Goal: Find specific page/section: Find specific page/section

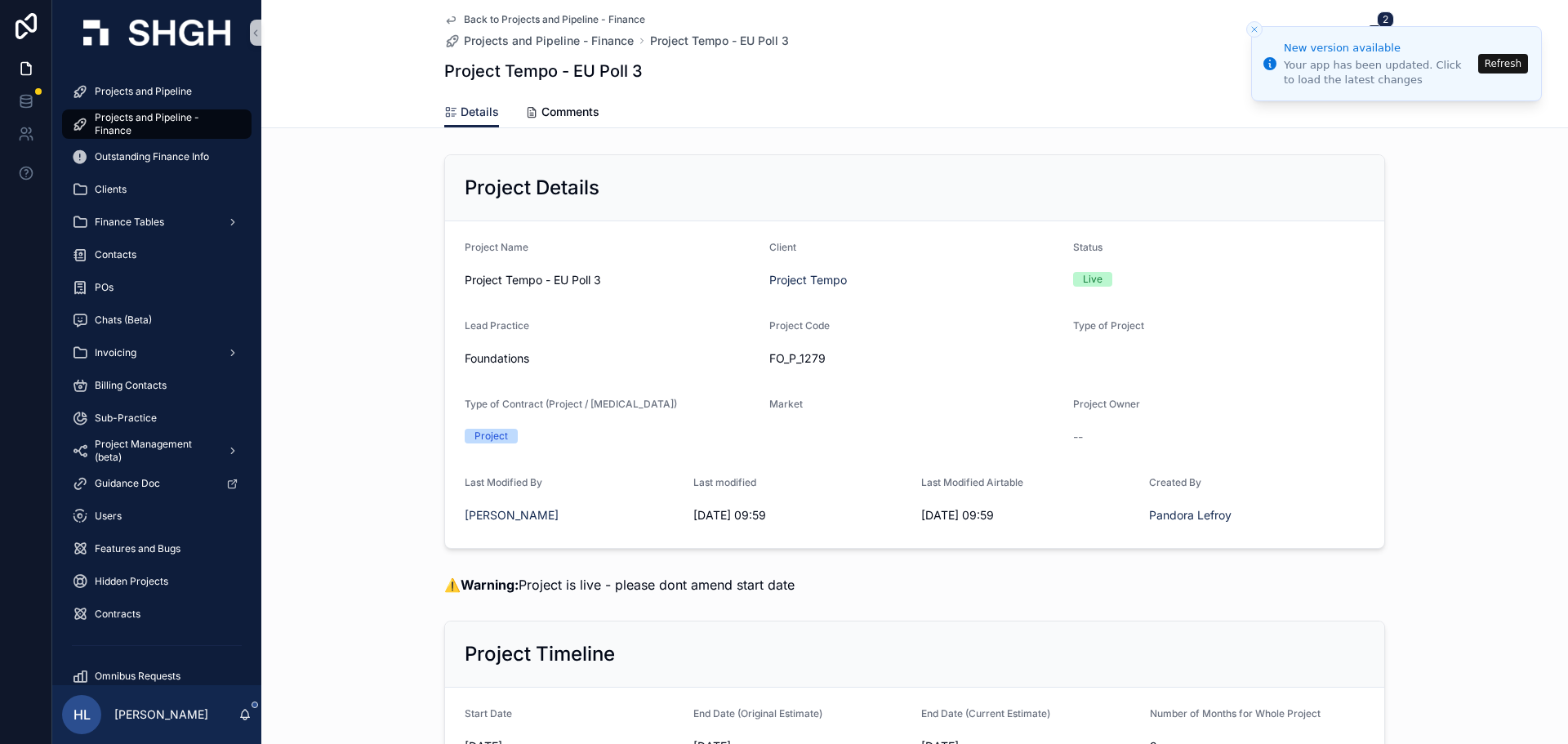
scroll to position [308, 0]
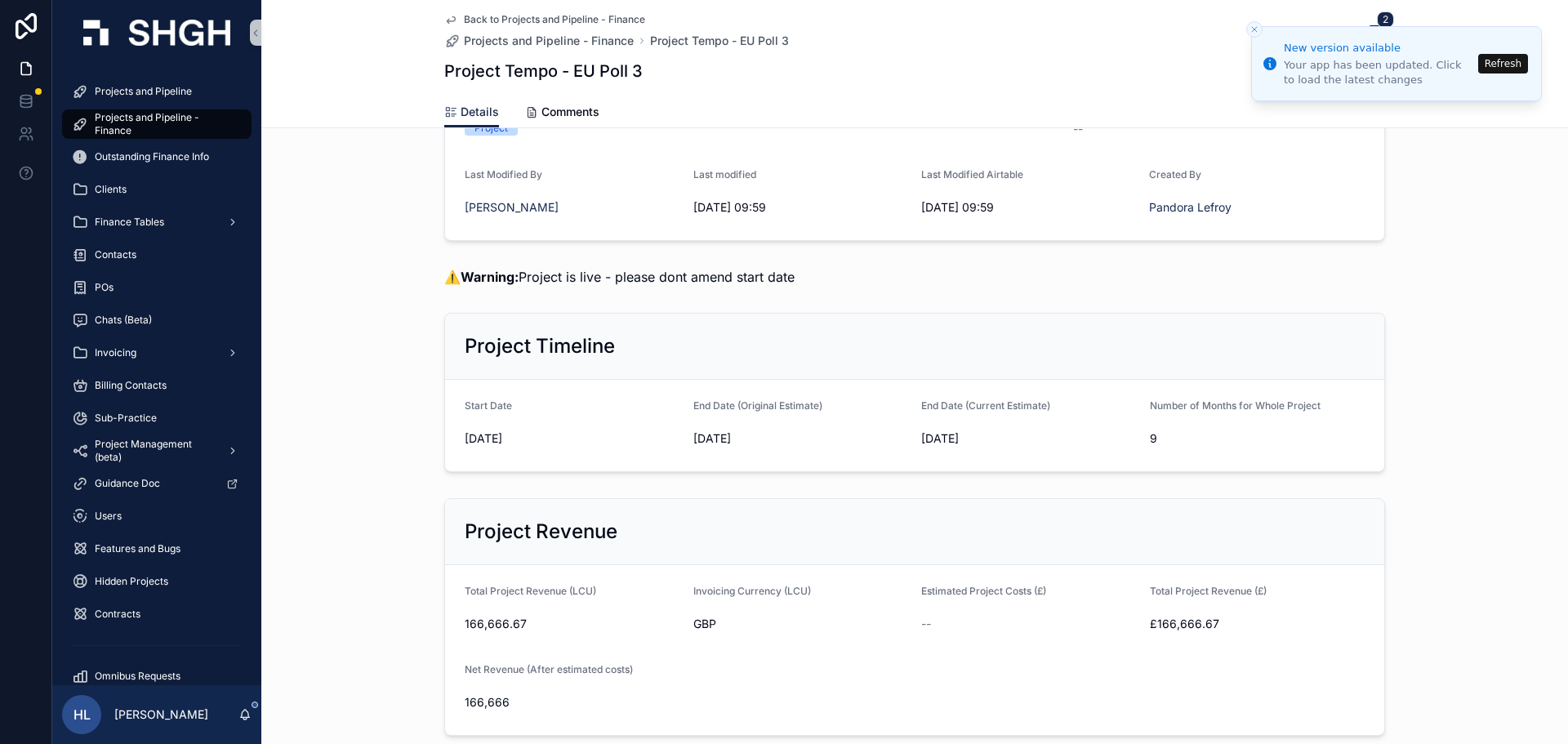
click at [449, 19] on icon "scrollable content" at bounding box center [451, 21] width 9 height 7
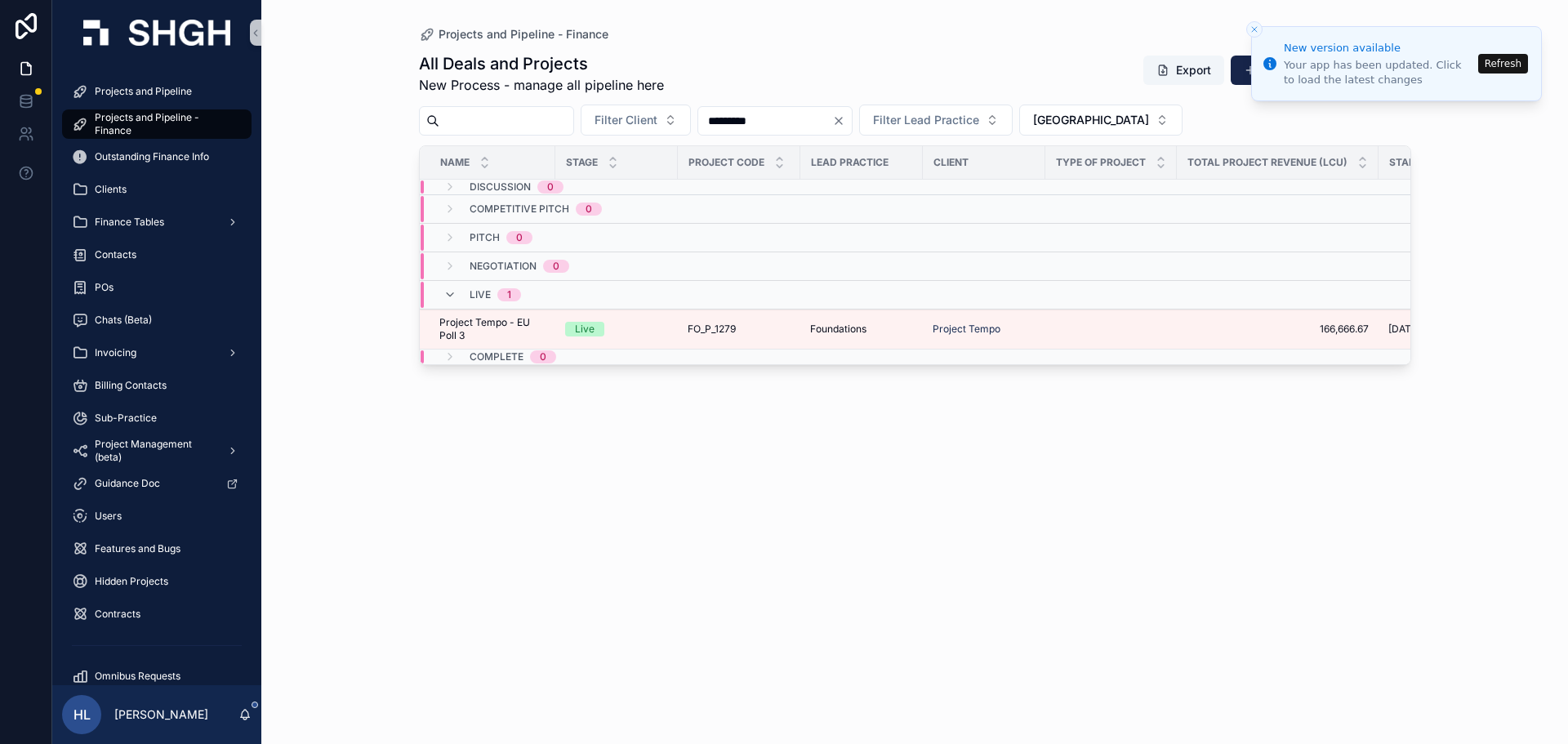
click at [1507, 72] on button "Refresh" at bounding box center [1503, 63] width 50 height 20
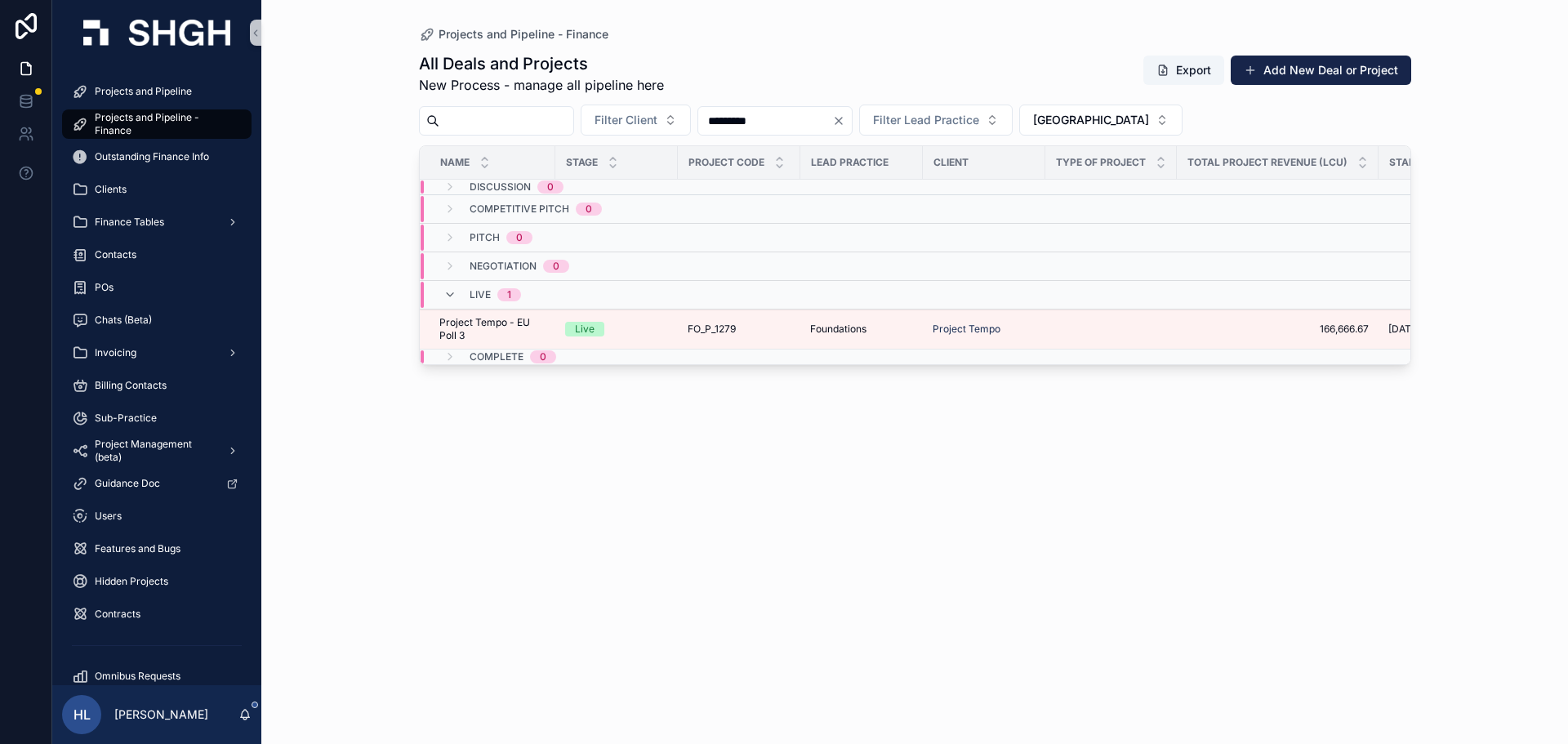
click at [845, 116] on icon "Clear" at bounding box center [838, 121] width 13 height 13
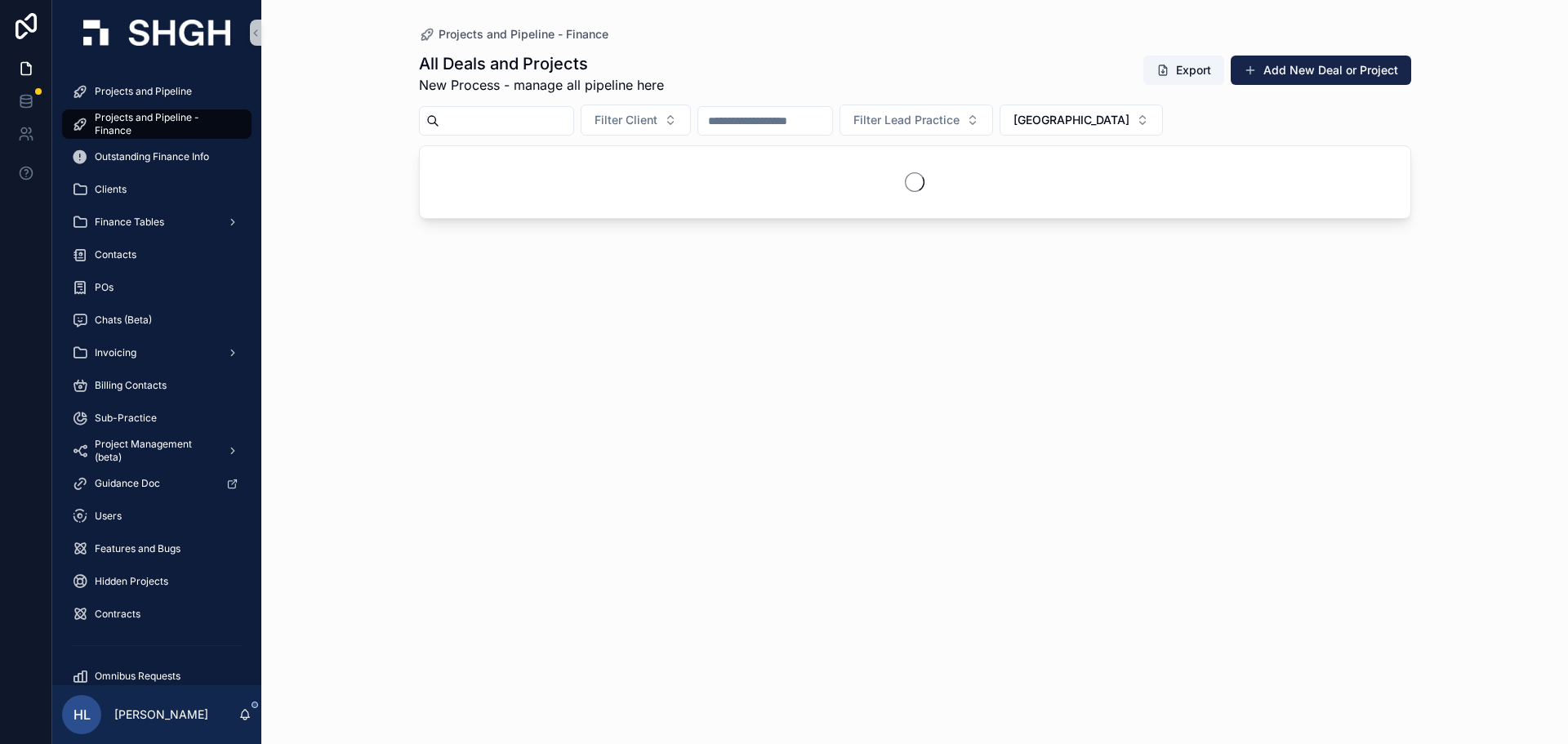
click at [531, 113] on input "scrollable content" at bounding box center [506, 121] width 134 height 23
type input "****"
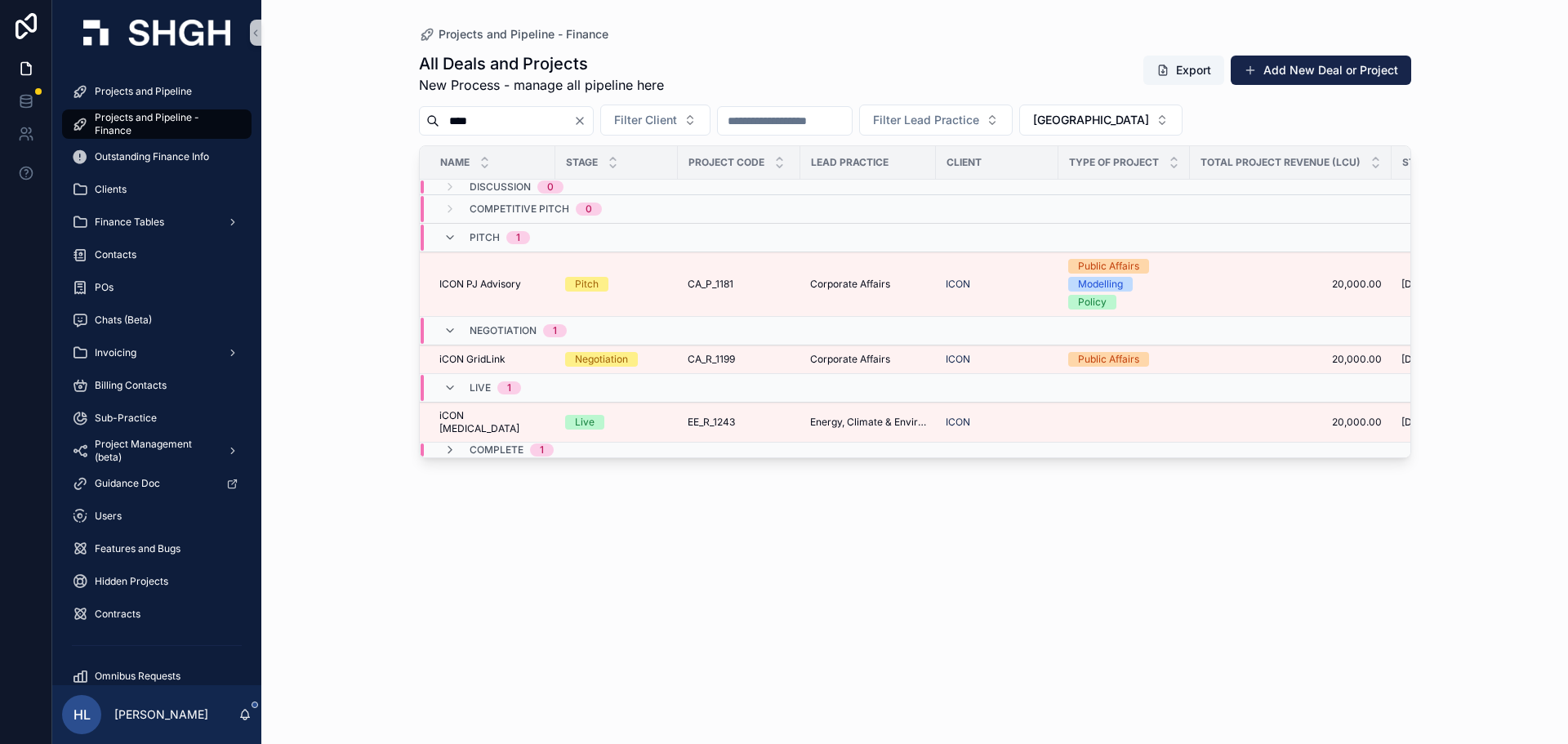
scroll to position [1, 0]
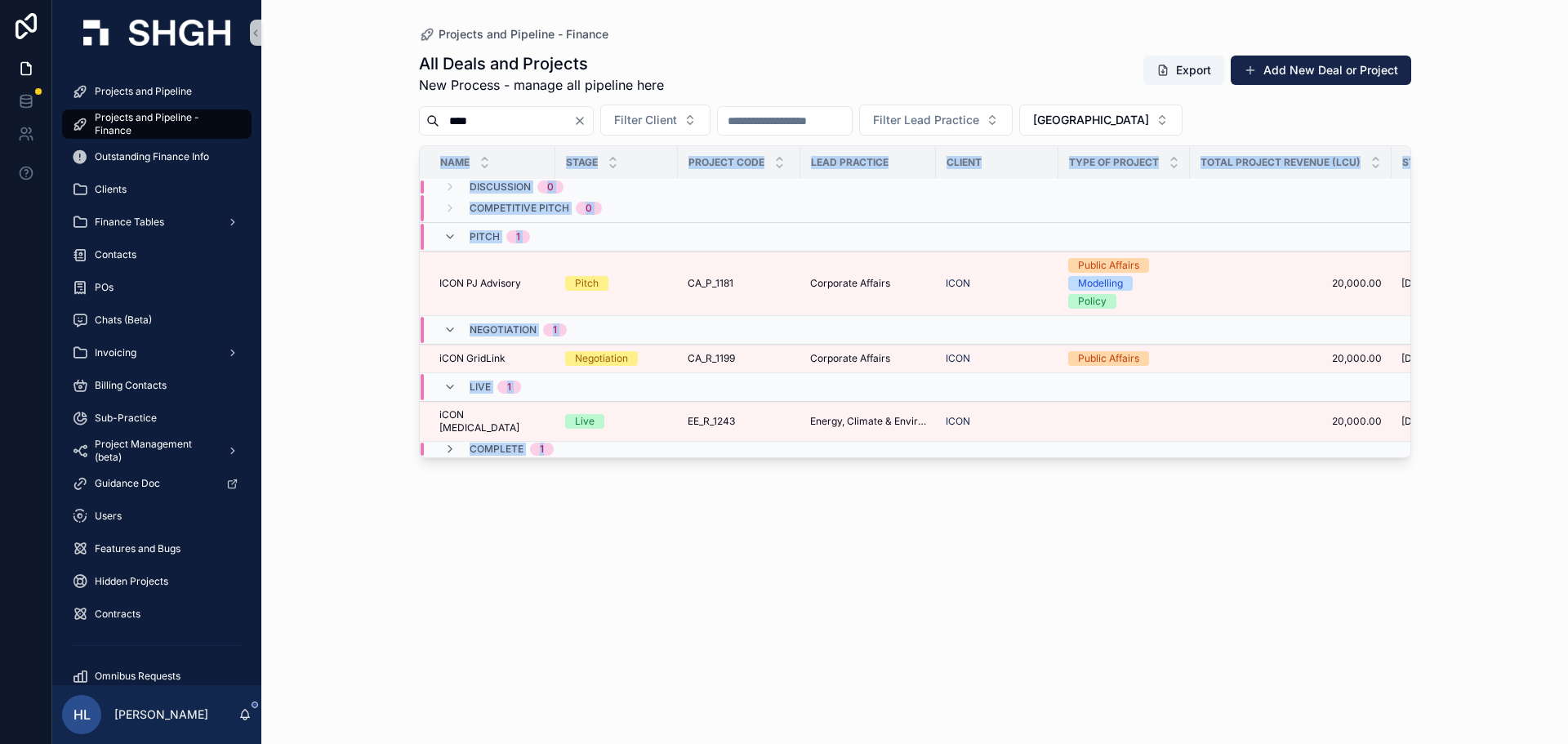
drag, startPoint x: 712, startPoint y: 442, endPoint x: 883, endPoint y: 447, distance: 171.1
click at [902, 446] on div "Name Stage Project Code Lead Practice Client Type of Project Total Project Reve…" at bounding box center [915, 302] width 991 height 311
click at [774, 459] on div "All Deals and Projects New Process - manage all pipeline here Export Add New De…" at bounding box center [915, 383] width 992 height 682
drag, startPoint x: 755, startPoint y: 442, endPoint x: 902, endPoint y: 452, distance: 147.3
click at [913, 452] on div "Name Stage Project Code Lead Practice Client Type of Project Total Project Reve…" at bounding box center [915, 302] width 991 height 311
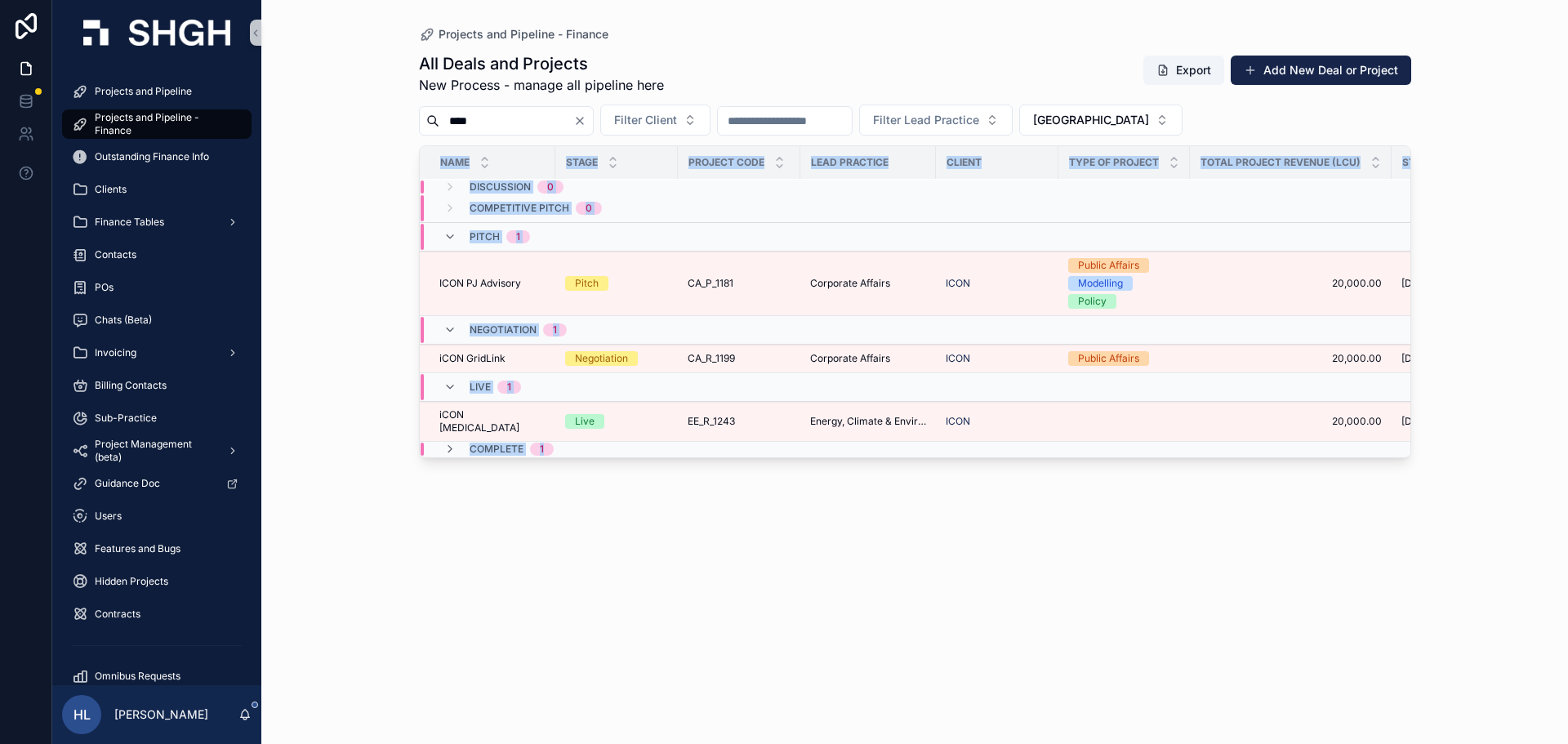
click at [693, 517] on div "All Deals and Projects New Process - manage all pipeline here Export Add New De…" at bounding box center [915, 383] width 992 height 682
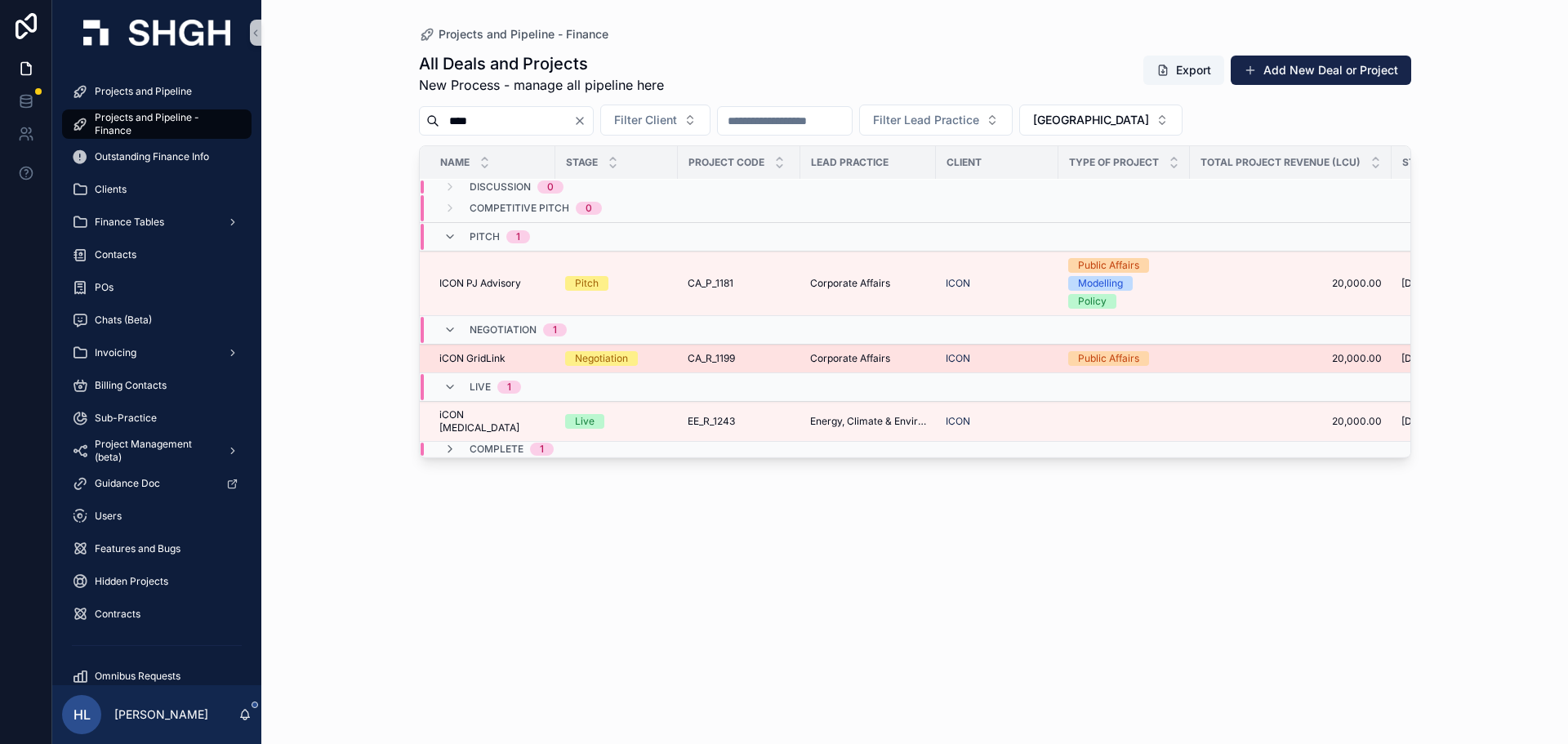
click at [810, 356] on span "Corporate Affairs" at bounding box center [850, 357] width 80 height 13
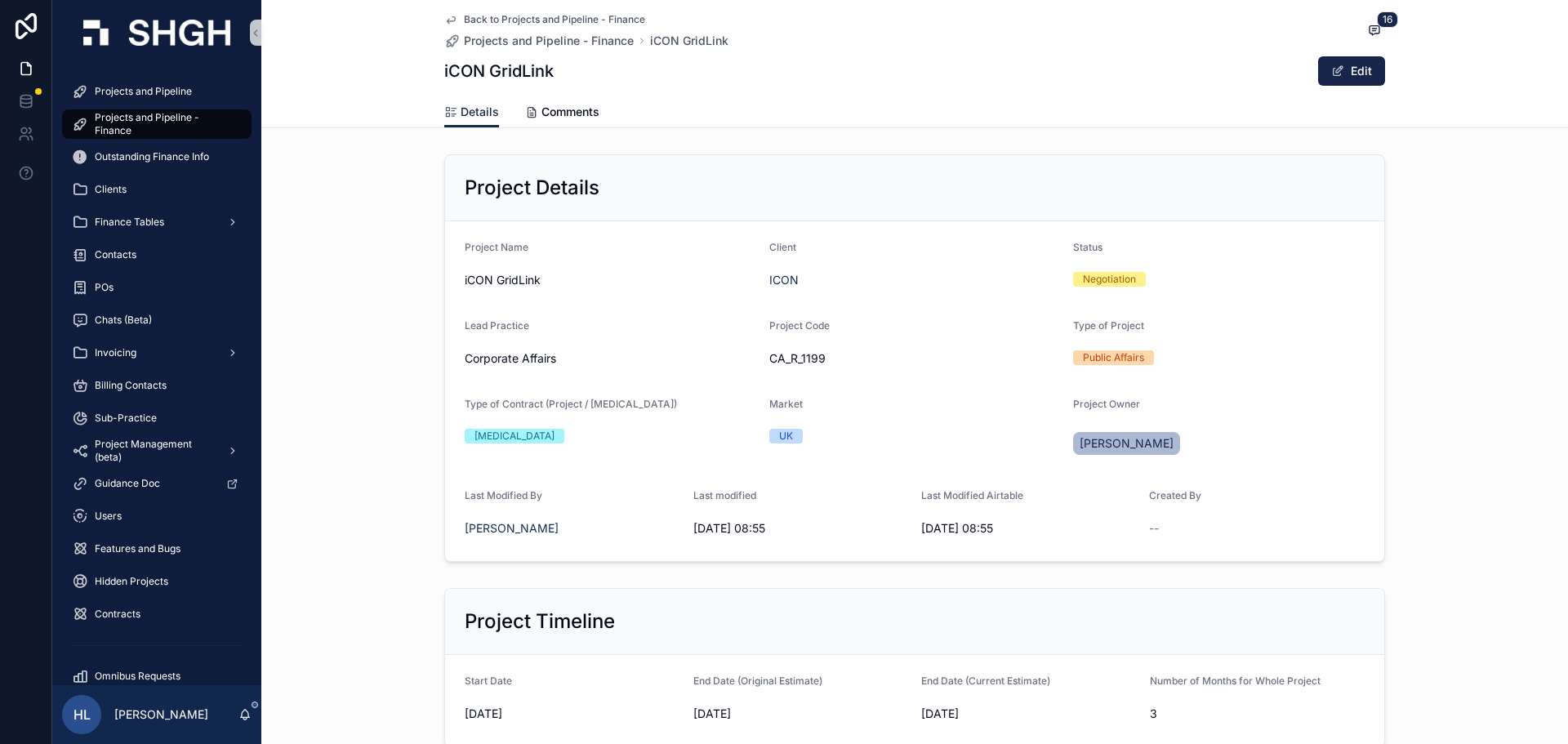
click at [447, 21] on icon "scrollable content" at bounding box center [451, 21] width 9 height 7
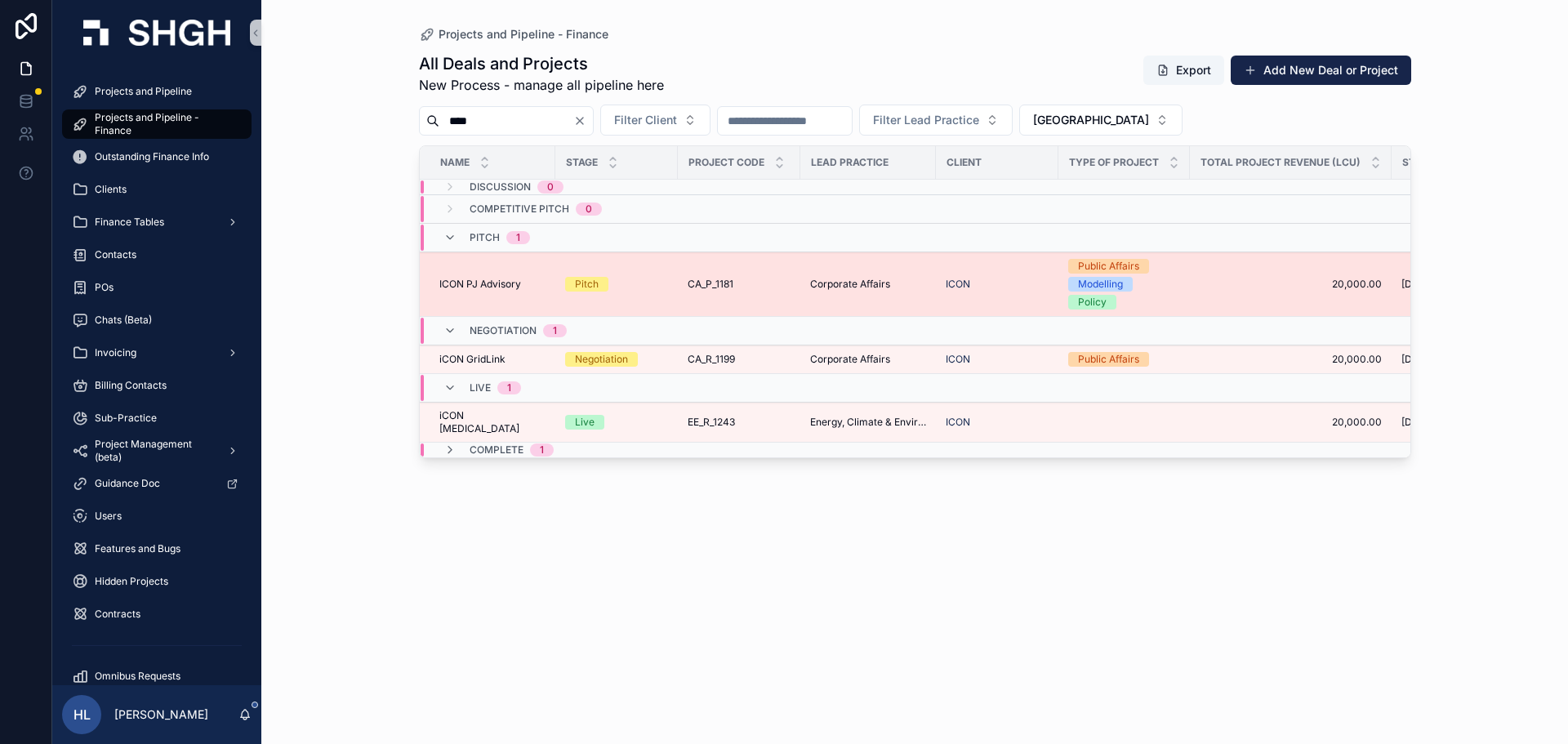
click at [610, 280] on div "Pitch" at bounding box center [617, 284] width 103 height 15
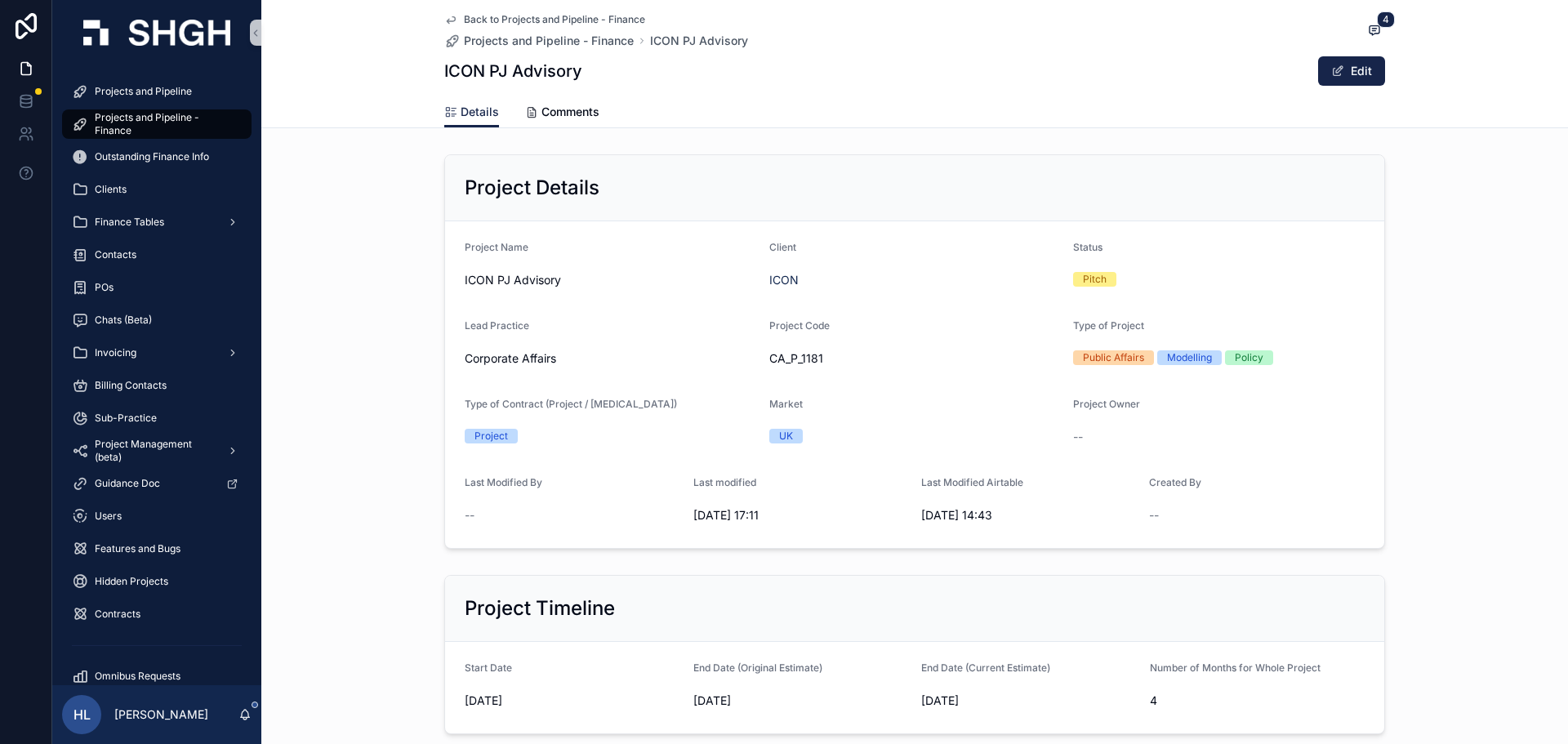
click at [448, 19] on icon "scrollable content" at bounding box center [450, 19] width 13 height 13
